Goal: Task Accomplishment & Management: Complete application form

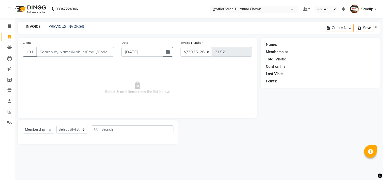
select select "556"
select select "membership"
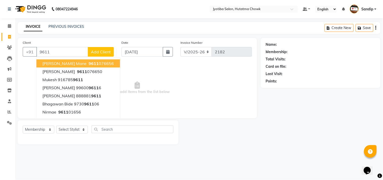
click at [76, 58] on ngb-typeahead-window "[PERSON_NAME] mane 9611 076656 [PERSON_NAME] 9611 076650 mukesh 916785 9611 [PE…" at bounding box center [78, 95] width 84 height 77
click at [89, 63] on span "9611" at bounding box center [94, 63] width 10 height 5
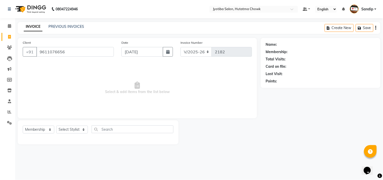
type input "9611076656"
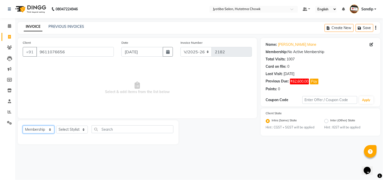
click at [36, 133] on select "Select Service Product Membership Package Voucher Prepaid Gift Card" at bounding box center [39, 129] width 32 height 8
select select "service"
click at [23, 126] on select "Select Service Product Membership Package Voucher Prepaid Gift Card" at bounding box center [39, 129] width 32 height 8
click at [70, 127] on select "Select Stylist [PERSON_NAME] [PERSON_NAME] [PERSON_NAME] [PERSON_NAME] prem RAH…" at bounding box center [72, 129] width 32 height 8
select select "7206"
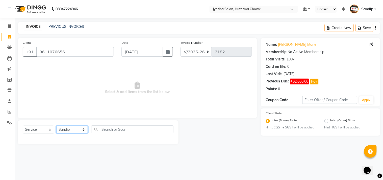
click at [56, 126] on select "Select Stylist [PERSON_NAME] [PERSON_NAME] [PERSON_NAME] [PERSON_NAME] prem RAH…" at bounding box center [72, 129] width 32 height 8
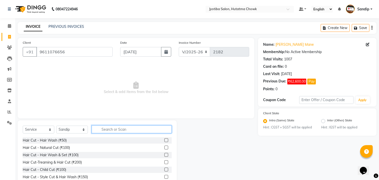
click at [104, 131] on input "text" at bounding box center [132, 129] width 80 height 8
type input "100"
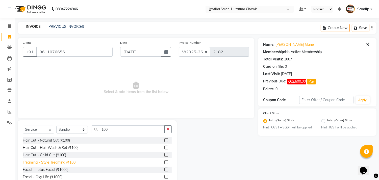
click at [61, 162] on div "Treaming - Style Treaming (₹100)" at bounding box center [50, 161] width 54 height 5
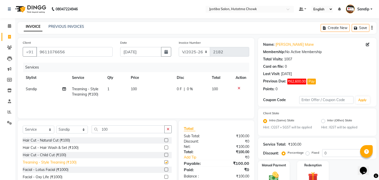
checkbox input "false"
click at [167, 131] on button "button" at bounding box center [167, 129] width 7 height 8
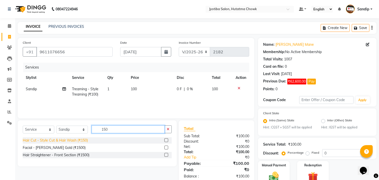
type input "150"
click at [70, 142] on div "Hair Cut - Style Cut & Hair Wash (₹150)" at bounding box center [55, 140] width 65 height 5
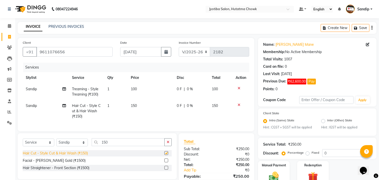
checkbox input "false"
click at [169, 146] on button "button" at bounding box center [167, 142] width 7 height 8
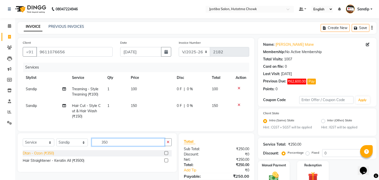
type input "350"
click at [31, 156] on div "Dtan - Ozon (₹350)" at bounding box center [38, 152] width 31 height 5
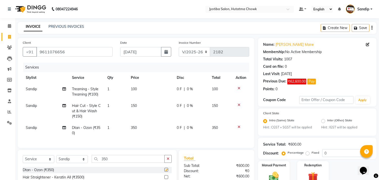
checkbox input "false"
click at [167, 162] on button "button" at bounding box center [167, 159] width 7 height 8
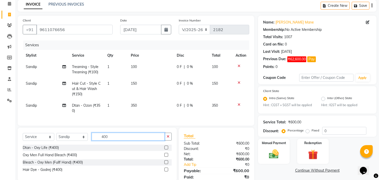
scroll to position [45, 0]
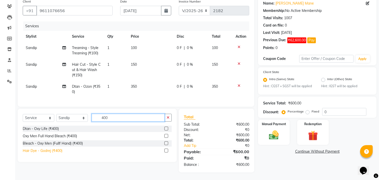
type input "400"
click at [50, 149] on div "Hair Dye - Godrej (₹400)" at bounding box center [43, 150] width 40 height 5
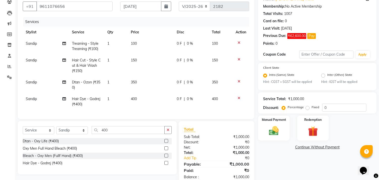
scroll to position [62, 0]
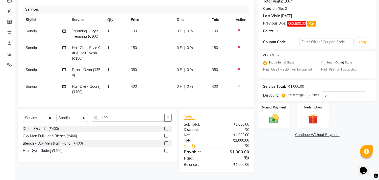
click at [307, 132] on link "Continue Without Payment" at bounding box center [317, 134] width 116 height 5
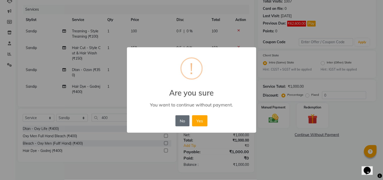
click at [180, 121] on button "No" at bounding box center [182, 120] width 14 height 11
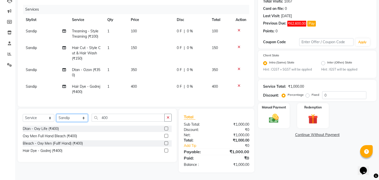
click at [81, 117] on select "Select Stylist [PERSON_NAME] [PERSON_NAME] [PERSON_NAME] [PERSON_NAME] prem RAH…" at bounding box center [72, 118] width 32 height 8
click at [125, 102] on div "Client [PHONE_NUMBER] Date [DATE] Invoice Number V/2025 V/[PHONE_NUMBER] Servic…" at bounding box center [136, 43] width 236 height 126
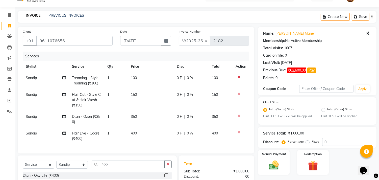
scroll to position [9, 0]
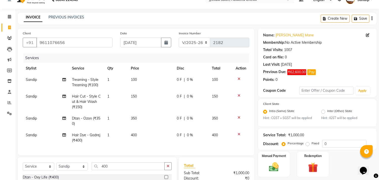
click at [238, 133] on icon at bounding box center [238, 134] width 3 height 4
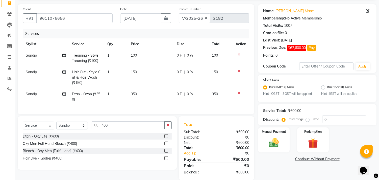
scroll to position [45, 0]
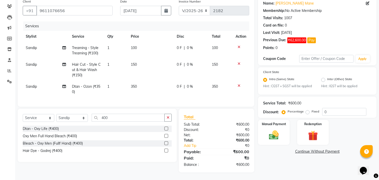
click at [239, 84] on icon at bounding box center [238, 86] width 3 height 4
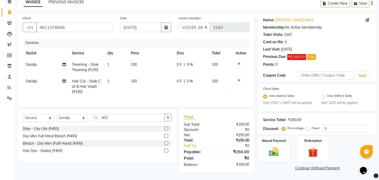
scroll to position [29, 0]
click at [59, 151] on div "Hair Dye - Godrej (₹400)" at bounding box center [43, 150] width 40 height 5
checkbox input "false"
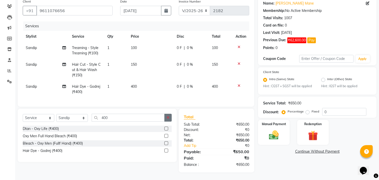
click at [167, 117] on icon "button" at bounding box center [168, 118] width 3 height 4
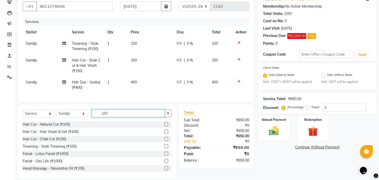
scroll to position [15, 0]
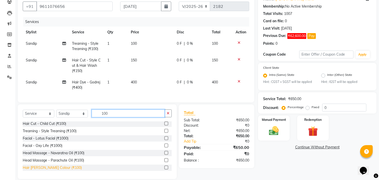
type input "100"
click at [49, 170] on div "Hair [PERSON_NAME] Colour (₹100)" at bounding box center [52, 167] width 59 height 5
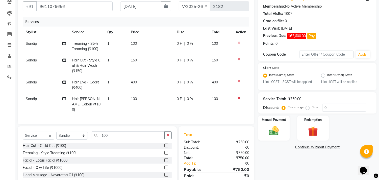
checkbox input "false"
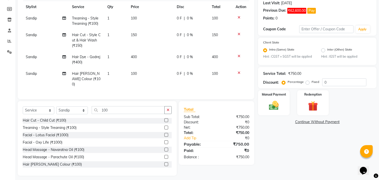
scroll to position [69, 0]
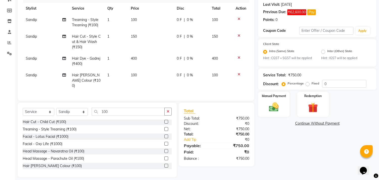
click at [303, 122] on link "Continue Without Payment" at bounding box center [317, 123] width 116 height 5
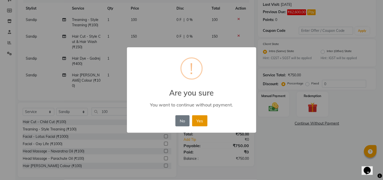
click at [198, 120] on button "Yes" at bounding box center [199, 120] width 15 height 11
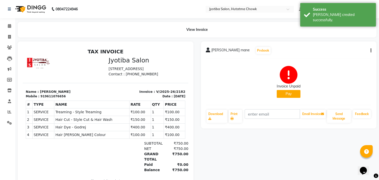
click at [284, 93] on button "Pay" at bounding box center [289, 94] width 24 height 8
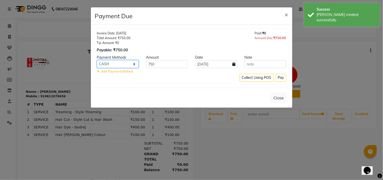
click at [115, 62] on select "CASH ONLINE CARD" at bounding box center [118, 64] width 42 height 8
select select "3"
click at [97, 60] on select "CASH ONLINE CARD" at bounding box center [118, 64] width 42 height 8
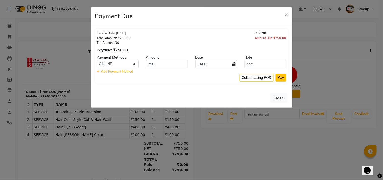
click at [280, 76] on button "Pay" at bounding box center [281, 78] width 11 height 8
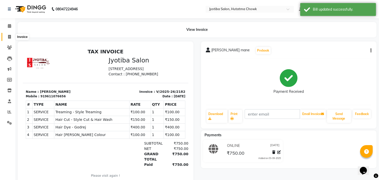
click at [9, 37] on icon at bounding box center [9, 37] width 3 height 4
select select "556"
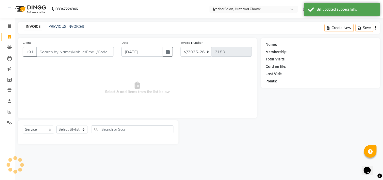
select select "membership"
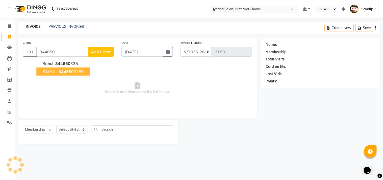
click at [82, 73] on ngb-highlight "844650 3356" at bounding box center [71, 71] width 26 height 5
type input "8446503356"
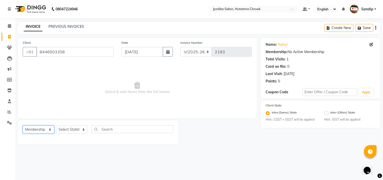
click at [36, 127] on select "Select Service Product Membership Package Voucher Prepaid Gift Card" at bounding box center [39, 129] width 32 height 8
select select "service"
click at [23, 126] on select "Select Service Product Membership Package Voucher Prepaid Gift Card" at bounding box center [39, 129] width 32 height 8
click at [66, 128] on select "Select Stylist [PERSON_NAME] [PERSON_NAME] [PERSON_NAME] [PERSON_NAME] prem RAH…" at bounding box center [72, 129] width 32 height 8
select select "81229"
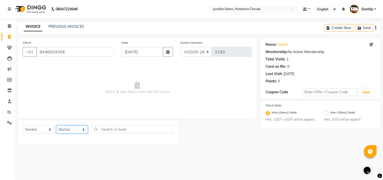
click at [56, 126] on select "Select Stylist [PERSON_NAME] [PERSON_NAME] [PERSON_NAME] [PERSON_NAME] prem RAH…" at bounding box center [72, 129] width 32 height 8
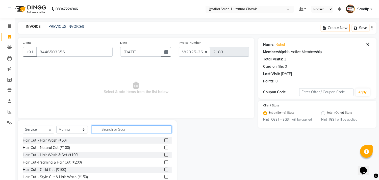
click at [110, 128] on input "text" at bounding box center [132, 129] width 80 height 8
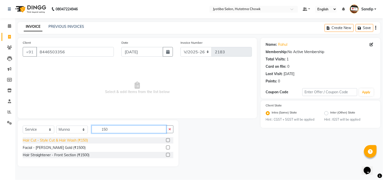
type input "150"
click at [63, 142] on div "Hair Cut - Style Cut & Hair Wash (₹150)" at bounding box center [55, 140] width 65 height 5
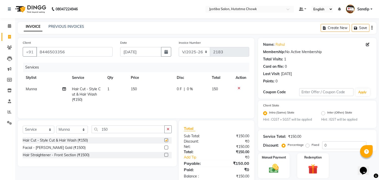
checkbox input "false"
click at [169, 129] on icon "button" at bounding box center [168, 129] width 3 height 4
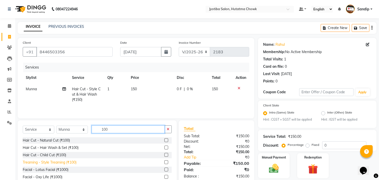
type input "100"
click at [63, 162] on div "Treaming - Style Treaming (₹100)" at bounding box center [50, 161] width 54 height 5
checkbox input "false"
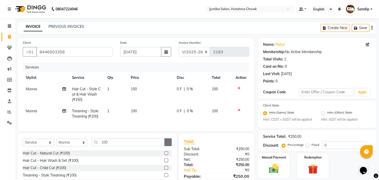
click at [169, 144] on icon "button" at bounding box center [168, 142] width 3 height 4
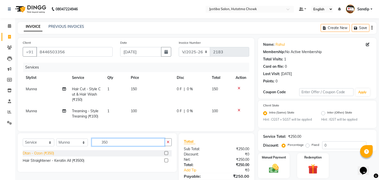
type input "350"
click at [31, 156] on div "Dtan - Ozon (₹350)" at bounding box center [38, 152] width 31 height 5
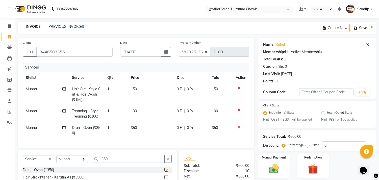
checkbox input "false"
click at [168, 160] on icon "button" at bounding box center [168, 159] width 3 height 4
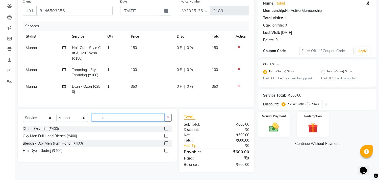
scroll to position [45, 0]
type input "400"
click at [52, 152] on div "Hair Dye - Godrej (₹400)" at bounding box center [43, 150] width 40 height 5
checkbox input "false"
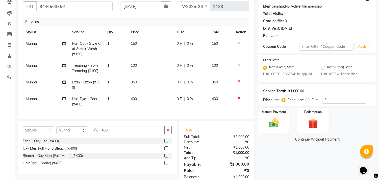
scroll to position [62, 0]
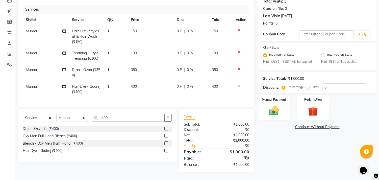
click at [304, 124] on link "Continue Without Payment" at bounding box center [317, 126] width 116 height 5
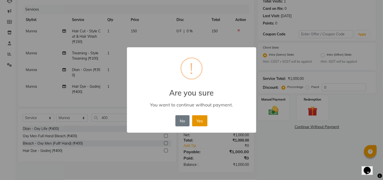
click at [201, 118] on button "Yes" at bounding box center [199, 120] width 15 height 11
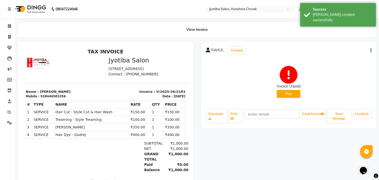
click at [287, 92] on button "Pay" at bounding box center [289, 94] width 24 height 8
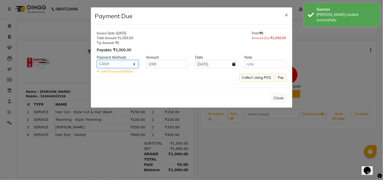
click at [122, 62] on select "CASH ONLINE CARD" at bounding box center [118, 64] width 42 height 8
select select "3"
click at [97, 60] on select "CASH ONLINE CARD" at bounding box center [118, 64] width 42 height 8
click at [279, 77] on button "Pay" at bounding box center [281, 78] width 11 height 8
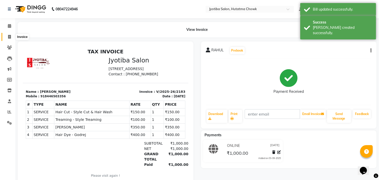
click at [9, 35] on icon at bounding box center [9, 37] width 3 height 4
select select "556"
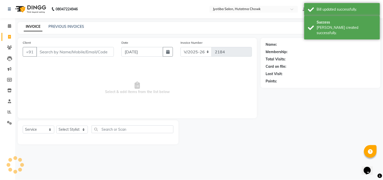
select select "membership"
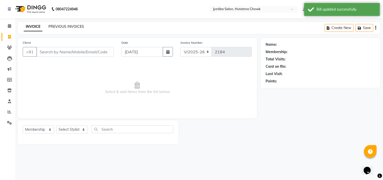
click at [64, 25] on link "PREVIOUS INVOICES" at bounding box center [66, 26] width 36 height 5
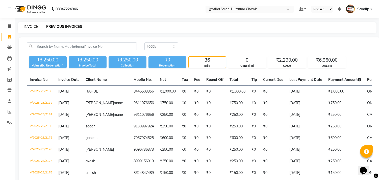
click at [31, 25] on link "INVOICE" at bounding box center [31, 26] width 14 height 5
select select "556"
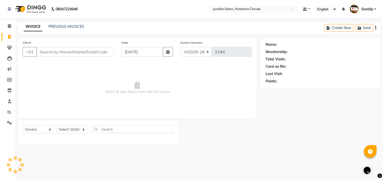
select select "membership"
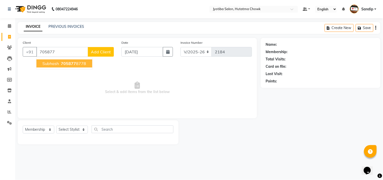
click at [80, 64] on ngb-highlight "705877 8778" at bounding box center [73, 63] width 26 height 5
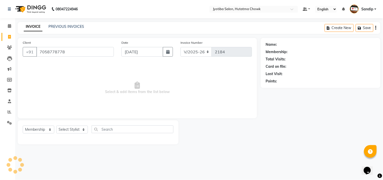
type input "7058778778"
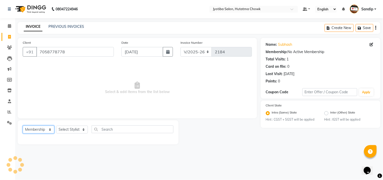
click at [37, 130] on select "Select Service Product Membership Package Voucher Prepaid Gift Card" at bounding box center [39, 129] width 32 height 8
select select "service"
click at [23, 126] on select "Select Service Product Membership Package Voucher Prepaid Gift Card" at bounding box center [39, 129] width 32 height 8
click at [69, 128] on select "Select Stylist [PERSON_NAME] [PERSON_NAME] [PERSON_NAME] [PERSON_NAME] prem RAH…" at bounding box center [72, 129] width 32 height 8
select select "7208"
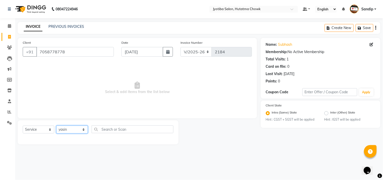
click at [56, 126] on select "Select Stylist [PERSON_NAME] [PERSON_NAME] [PERSON_NAME] [PERSON_NAME] prem RAH…" at bounding box center [72, 129] width 32 height 8
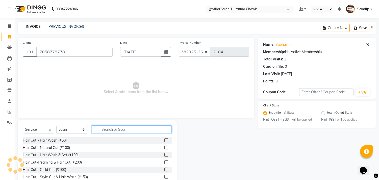
click at [113, 127] on input "text" at bounding box center [132, 129] width 80 height 8
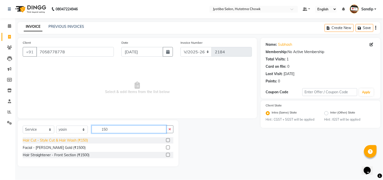
type input "150"
click at [70, 140] on div "Hair Cut - Style Cut & Hair Wash (₹150)" at bounding box center [55, 140] width 65 height 5
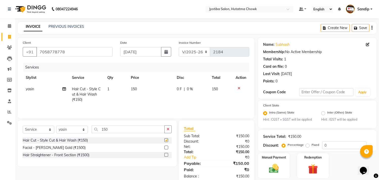
checkbox input "false"
click at [168, 129] on icon "button" at bounding box center [168, 129] width 3 height 4
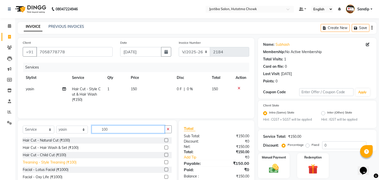
type input "100"
click at [42, 163] on div "Treaming - Style Treaming (₹100)" at bounding box center [50, 161] width 54 height 5
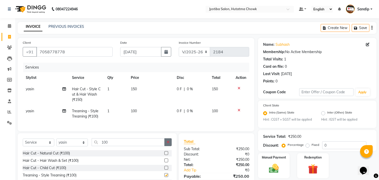
checkbox input "false"
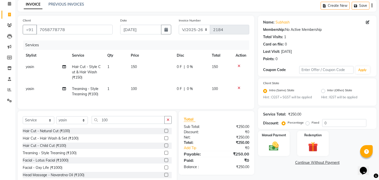
scroll to position [39, 0]
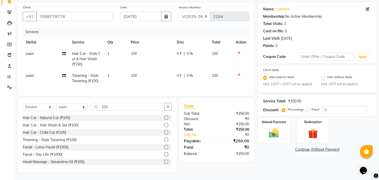
click at [308, 147] on link "Continue Without Payment" at bounding box center [317, 149] width 116 height 5
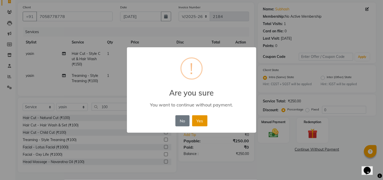
click at [201, 119] on button "Yes" at bounding box center [199, 120] width 15 height 11
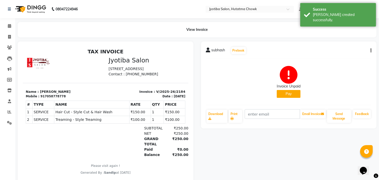
click at [285, 94] on button "Pay" at bounding box center [289, 94] width 24 height 8
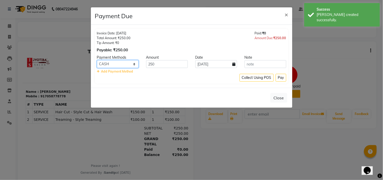
click at [118, 62] on select "CASH ONLINE CARD" at bounding box center [118, 64] width 42 height 8
select select "3"
click at [97, 60] on select "CASH ONLINE CARD" at bounding box center [118, 64] width 42 height 8
click at [282, 74] on button "Pay" at bounding box center [281, 78] width 11 height 8
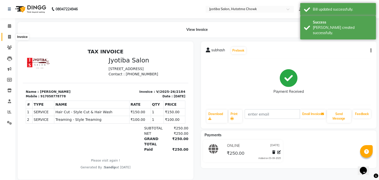
click at [8, 36] on icon at bounding box center [9, 37] width 3 height 4
select select "556"
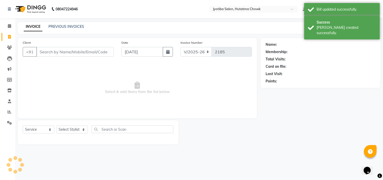
select select "membership"
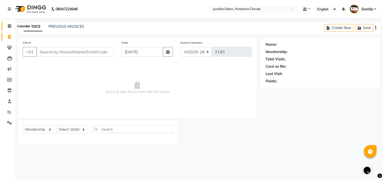
click at [9, 25] on icon at bounding box center [9, 26] width 3 height 4
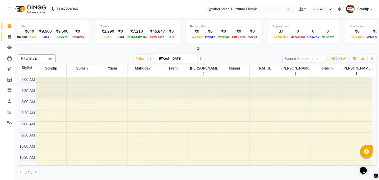
click at [9, 36] on icon at bounding box center [9, 37] width 3 height 4
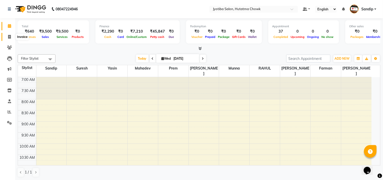
select select "556"
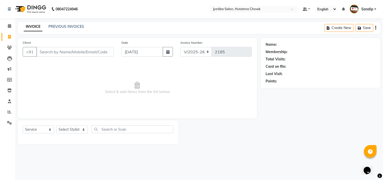
select select "membership"
click at [66, 25] on link "PREVIOUS INVOICES" at bounding box center [66, 26] width 36 height 5
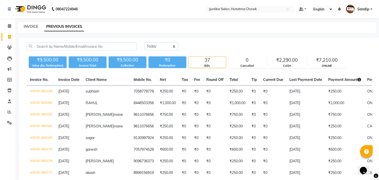
click at [30, 27] on link "INVOICE" at bounding box center [31, 26] width 14 height 5
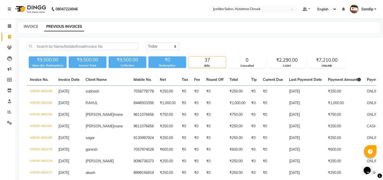
select select "556"
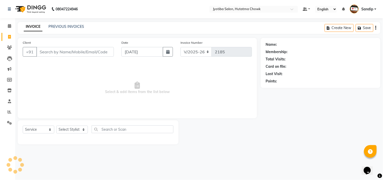
select select "membership"
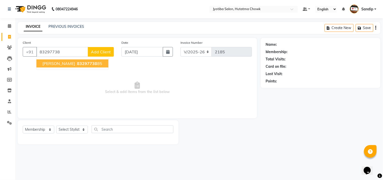
click at [61, 62] on span "[PERSON_NAME]" at bounding box center [58, 63] width 33 height 5
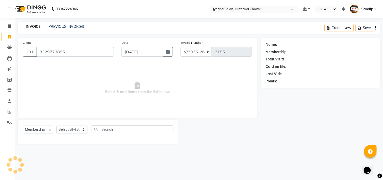
type input "8329773885"
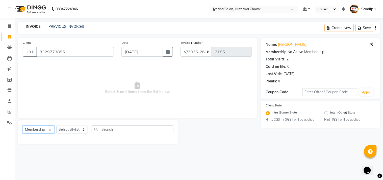
click at [31, 131] on select "Select Service Product Membership Package Voucher Prepaid Gift Card" at bounding box center [39, 129] width 32 height 8
select select "service"
click at [23, 126] on select "Select Service Product Membership Package Voucher Prepaid Gift Card" at bounding box center [39, 129] width 32 height 8
click at [69, 129] on select "Select Stylist [PERSON_NAME] [PERSON_NAME] [PERSON_NAME] [PERSON_NAME] prem RAH…" at bounding box center [72, 129] width 32 height 8
select select "84596"
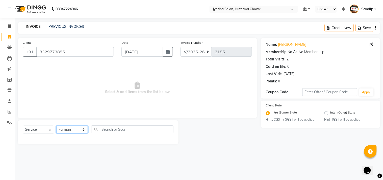
click at [56, 126] on select "Select Stylist [PERSON_NAME] [PERSON_NAME] [PERSON_NAME] [PERSON_NAME] prem RAH…" at bounding box center [72, 129] width 32 height 8
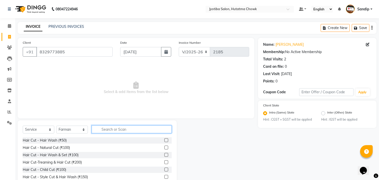
click at [110, 129] on input "text" at bounding box center [132, 129] width 80 height 8
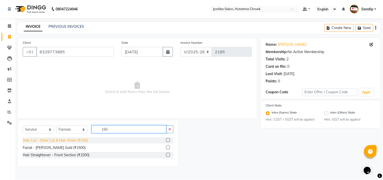
type input "150"
click at [56, 139] on div "Hair Cut - Style Cut & Hair Wash (₹150)" at bounding box center [55, 140] width 65 height 5
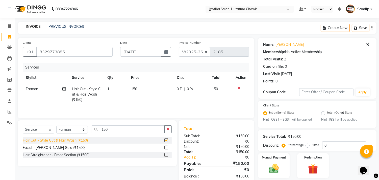
checkbox input "false"
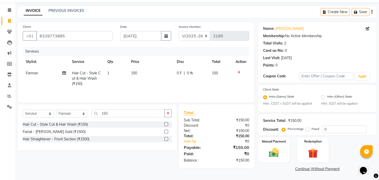
click at [298, 168] on link "Continue Without Payment" at bounding box center [317, 168] width 116 height 5
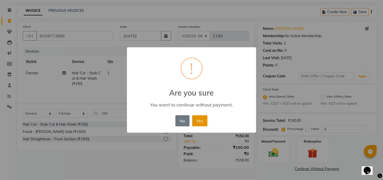
click at [201, 118] on button "Yes" at bounding box center [199, 120] width 15 height 11
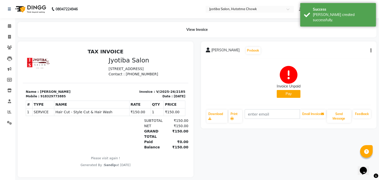
click at [286, 92] on button "Pay" at bounding box center [289, 94] width 24 height 8
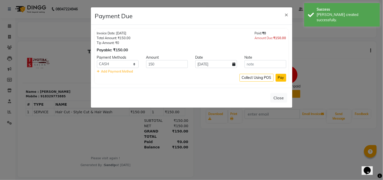
click at [282, 75] on button "Pay" at bounding box center [281, 78] width 11 height 8
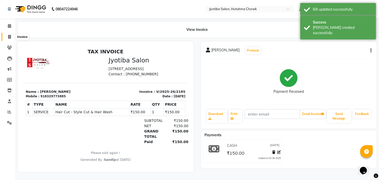
click at [11, 35] on span at bounding box center [9, 37] width 9 height 6
select select "service"
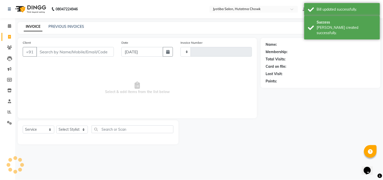
type input "2186"
select select "556"
select select "membership"
click at [60, 26] on link "PREVIOUS INVOICES" at bounding box center [66, 26] width 36 height 5
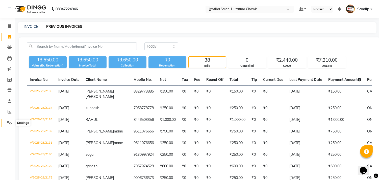
click at [8, 121] on icon at bounding box center [9, 123] width 5 height 4
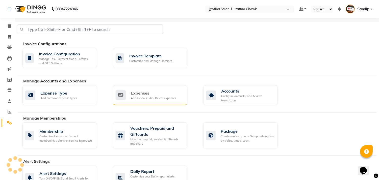
click at [163, 90] on div "Expenses" at bounding box center [153, 93] width 45 height 6
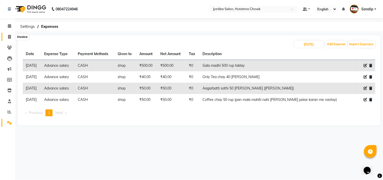
click at [8, 35] on icon at bounding box center [9, 37] width 3 height 4
select select "service"
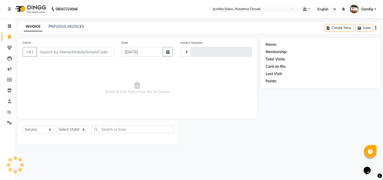
type input "2186"
select select "556"
select select "membership"
click at [69, 25] on link "PREVIOUS INVOICES" at bounding box center [66, 26] width 36 height 5
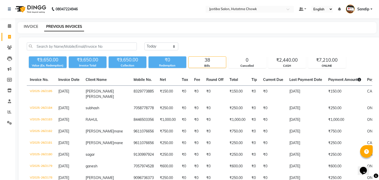
click at [31, 24] on link "INVOICE" at bounding box center [31, 26] width 14 height 5
select select "service"
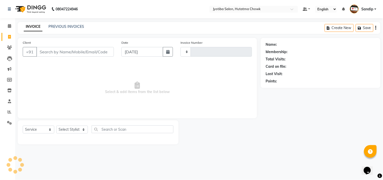
type input "2186"
select select "556"
select select "membership"
